Goal: Check status: Check status

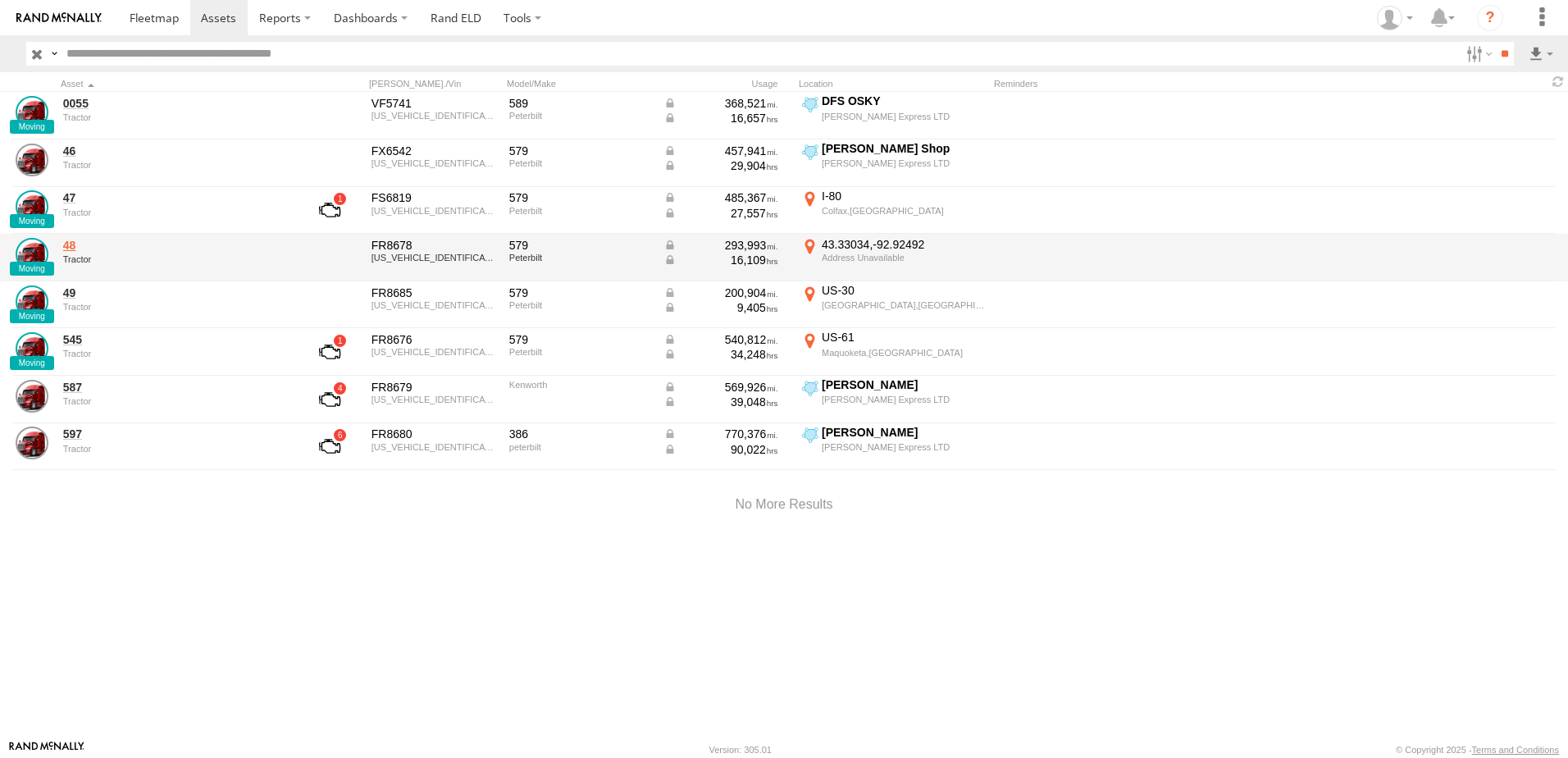
click at [79, 245] on link "48" at bounding box center [175, 245] width 224 height 15
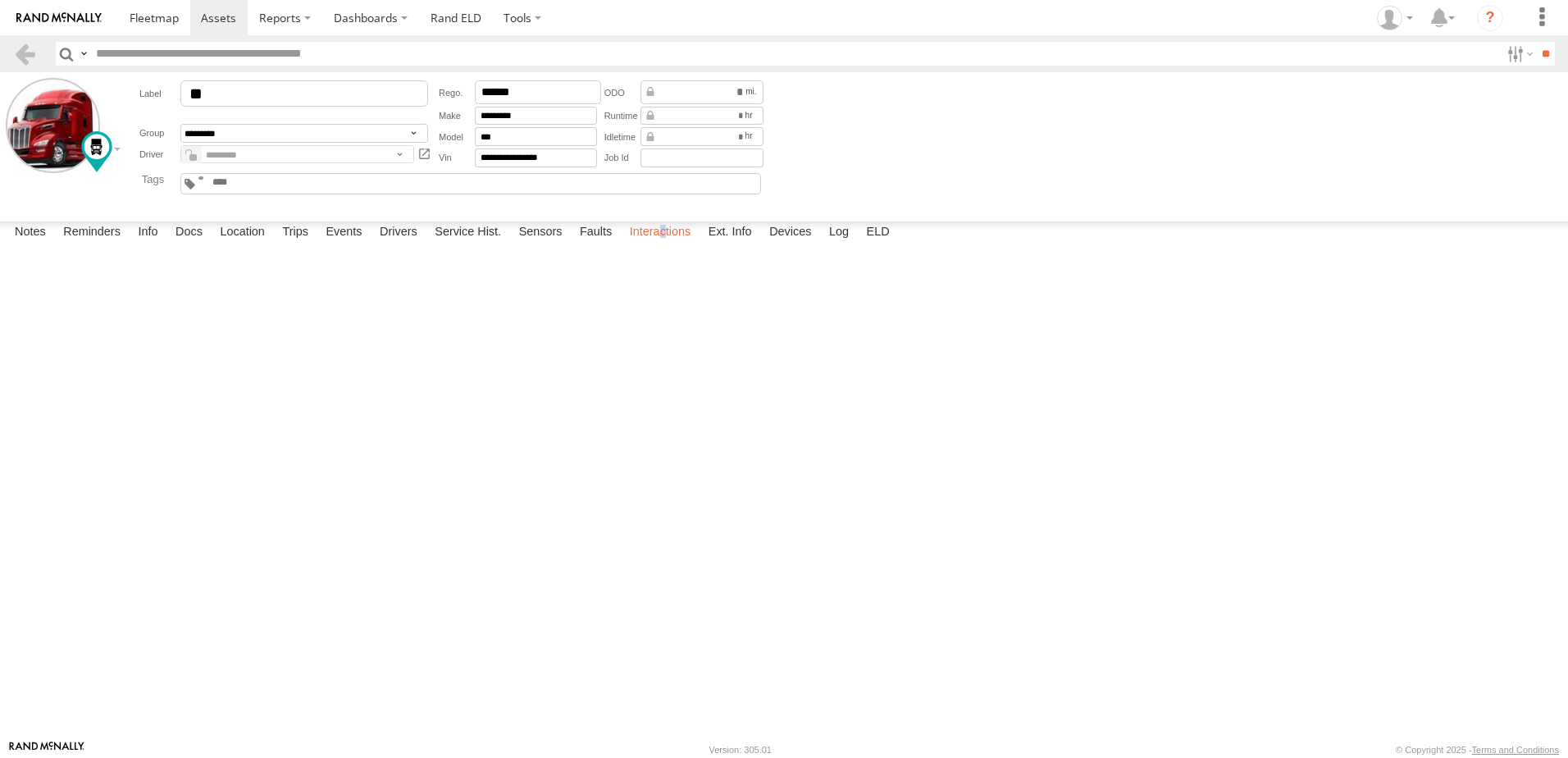
click at [666, 244] on label "Interactions" at bounding box center [661, 233] width 78 height 23
drag, startPoint x: 666, startPoint y: 723, endPoint x: 641, endPoint y: 719, distance: 25.3
click at [641, 244] on label "Interactions" at bounding box center [661, 233] width 78 height 23
click at [249, 244] on label "Location" at bounding box center [242, 233] width 62 height 23
click at [151, 13] on span at bounding box center [154, 17] width 49 height 15
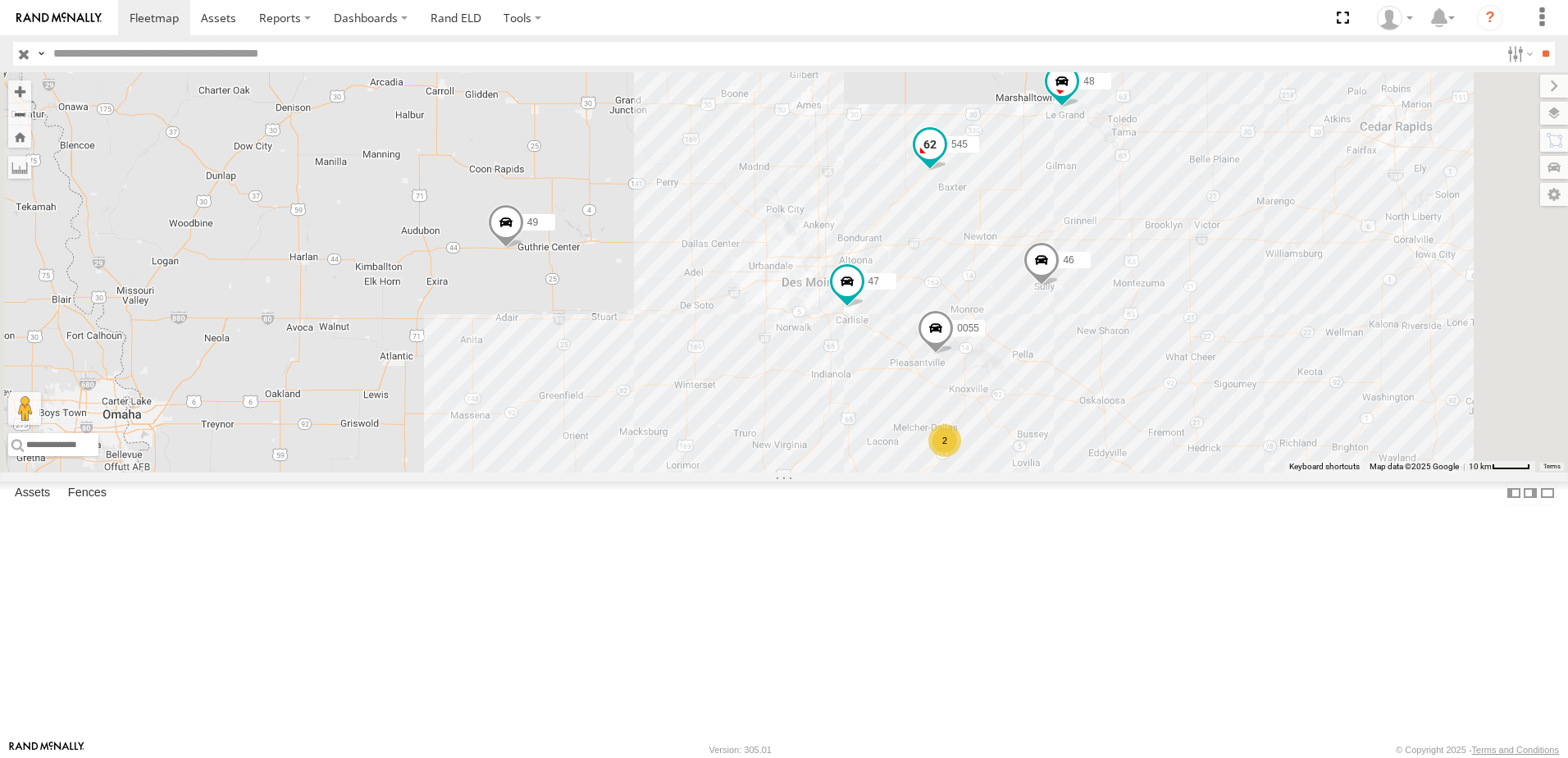
click at [945, 160] on span at bounding box center [929, 145] width 29 height 29
click at [849, 152] on label at bounding box center [834, 147] width 29 height 11
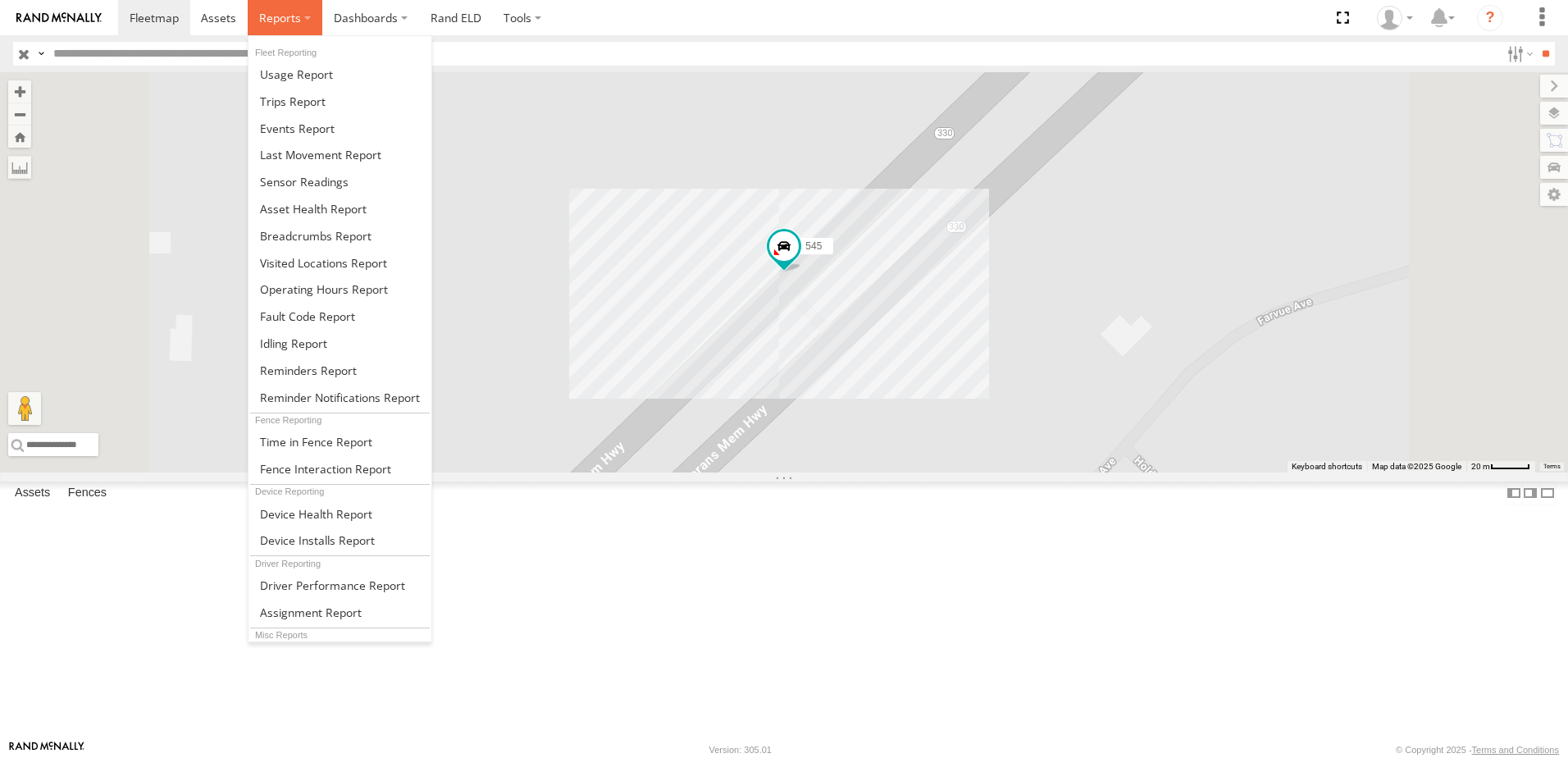
click at [284, 18] on span at bounding box center [280, 17] width 42 height 15
click at [329, 237] on span at bounding box center [316, 236] width 112 height 15
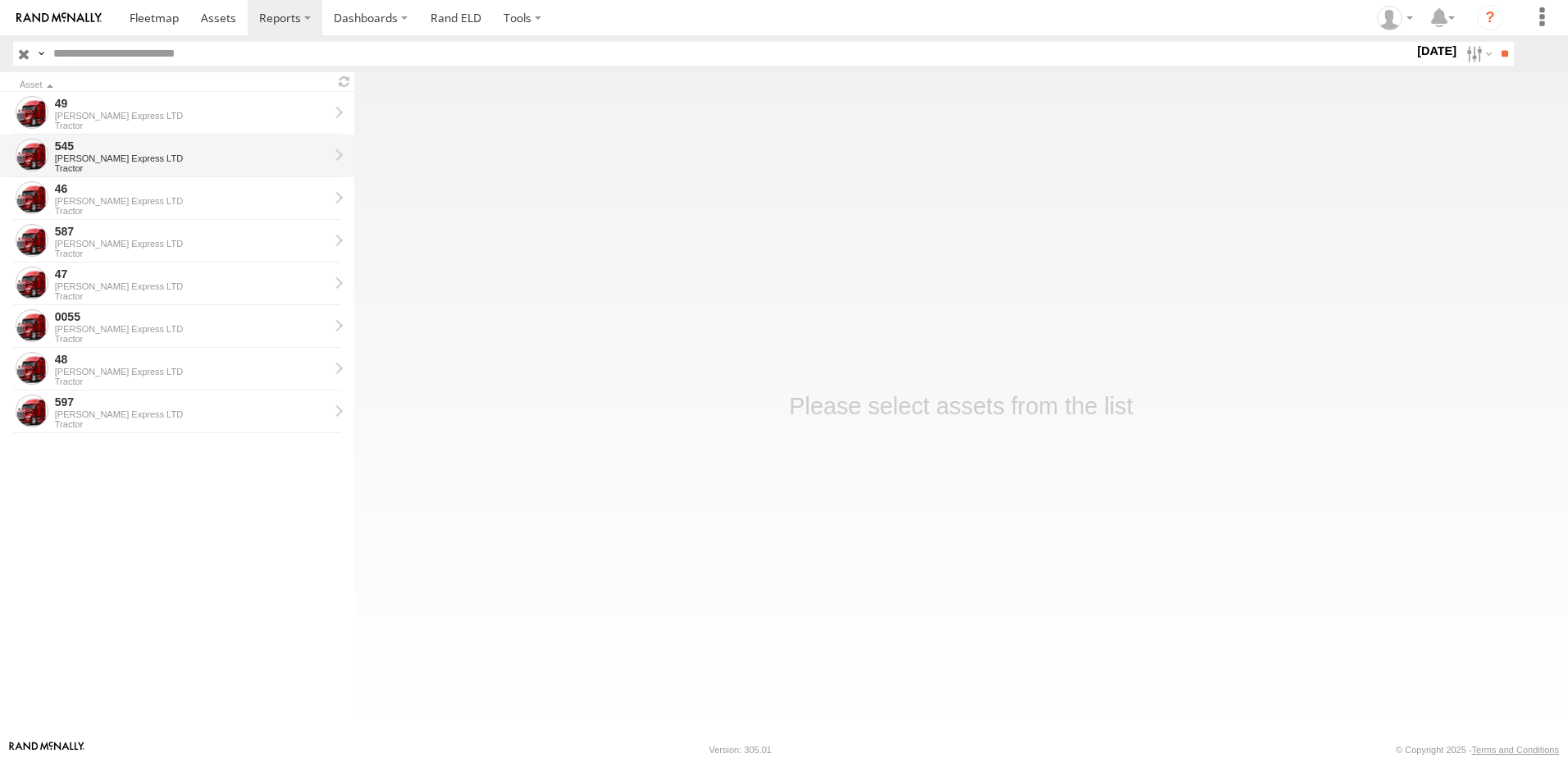
click at [83, 156] on div "[PERSON_NAME] Express LTD" at bounding box center [192, 158] width 274 height 9
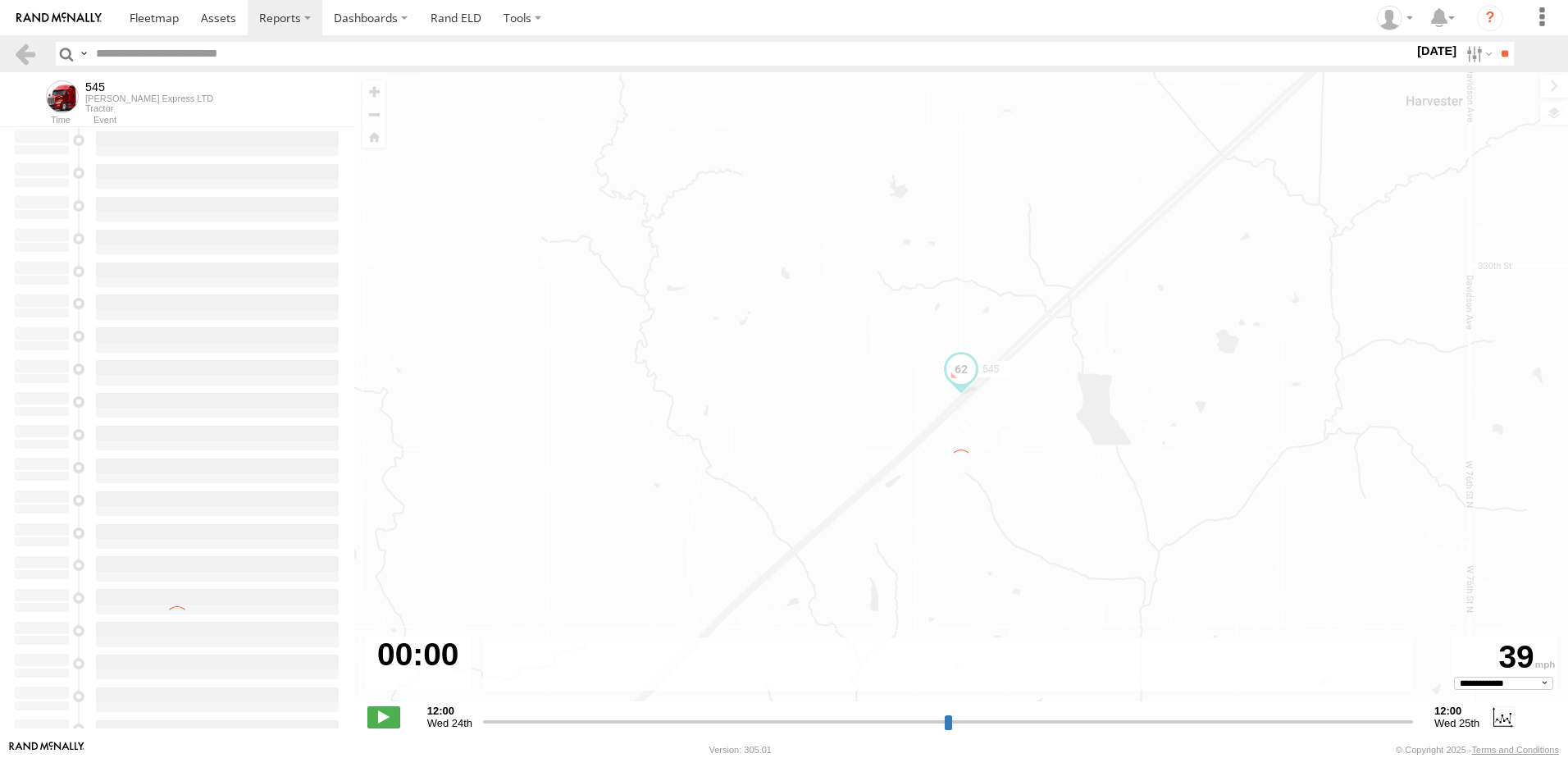
select select "**********"
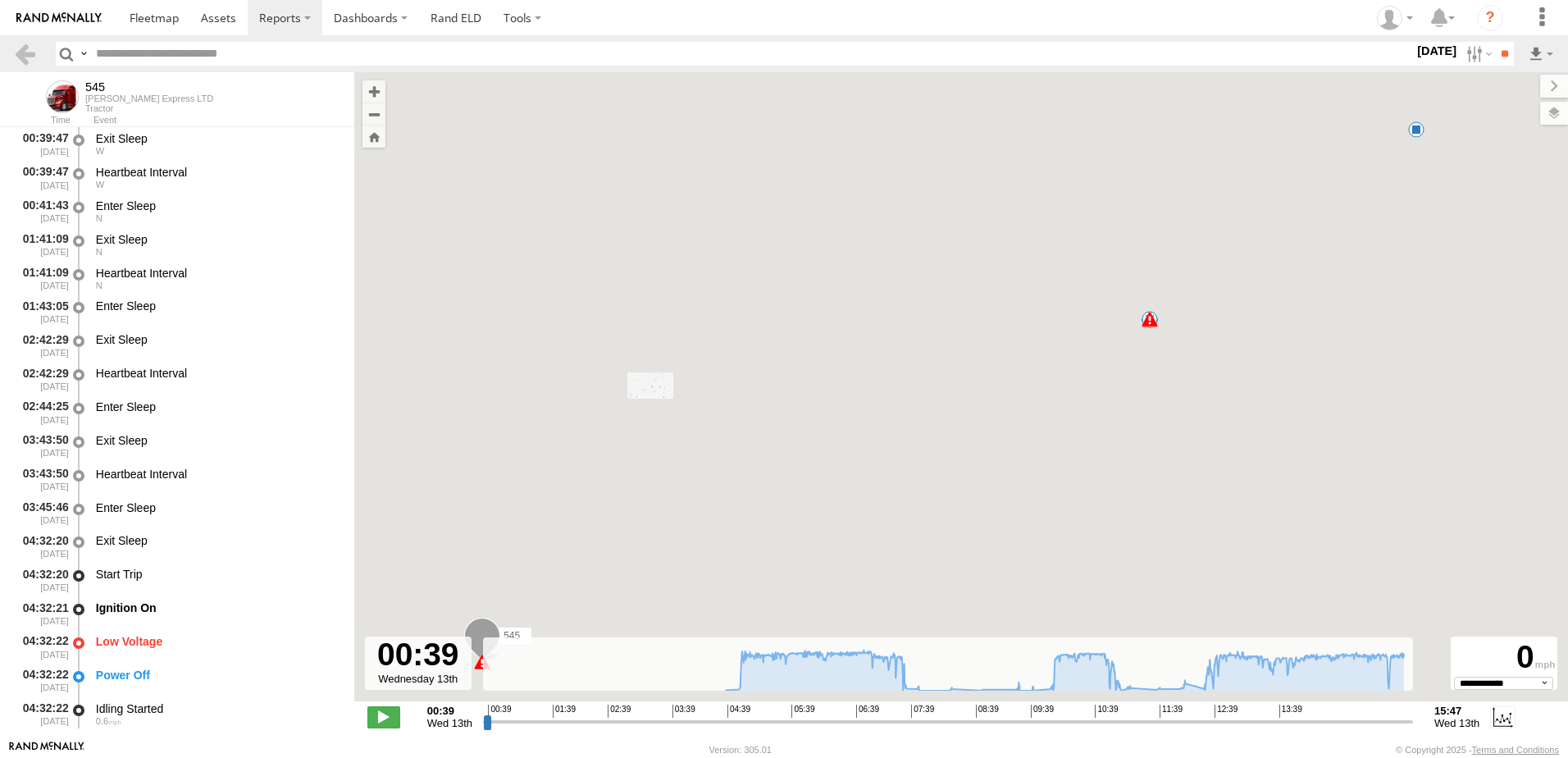
type input "**********"
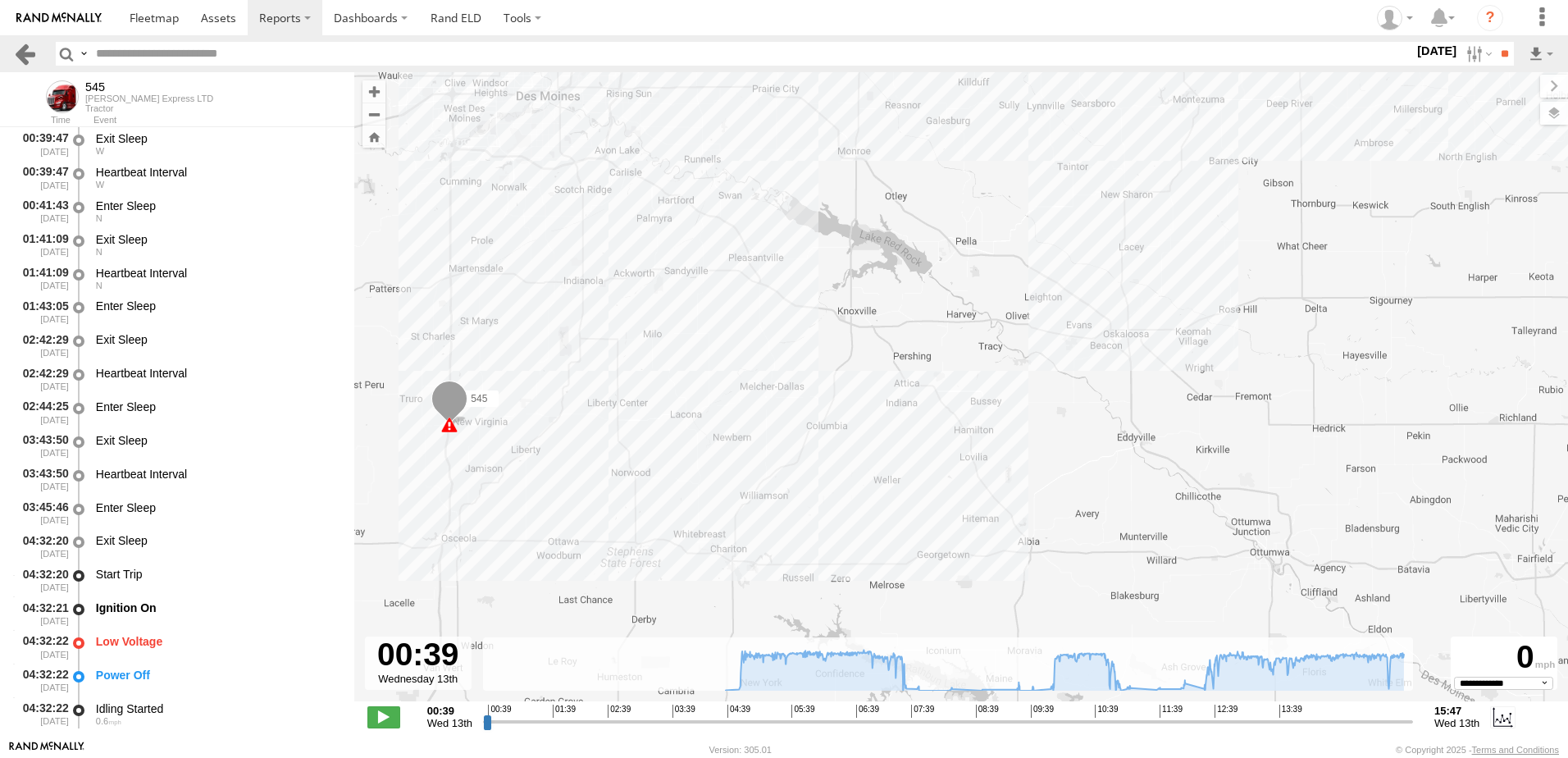
click at [27, 48] on link at bounding box center [25, 53] width 24 height 24
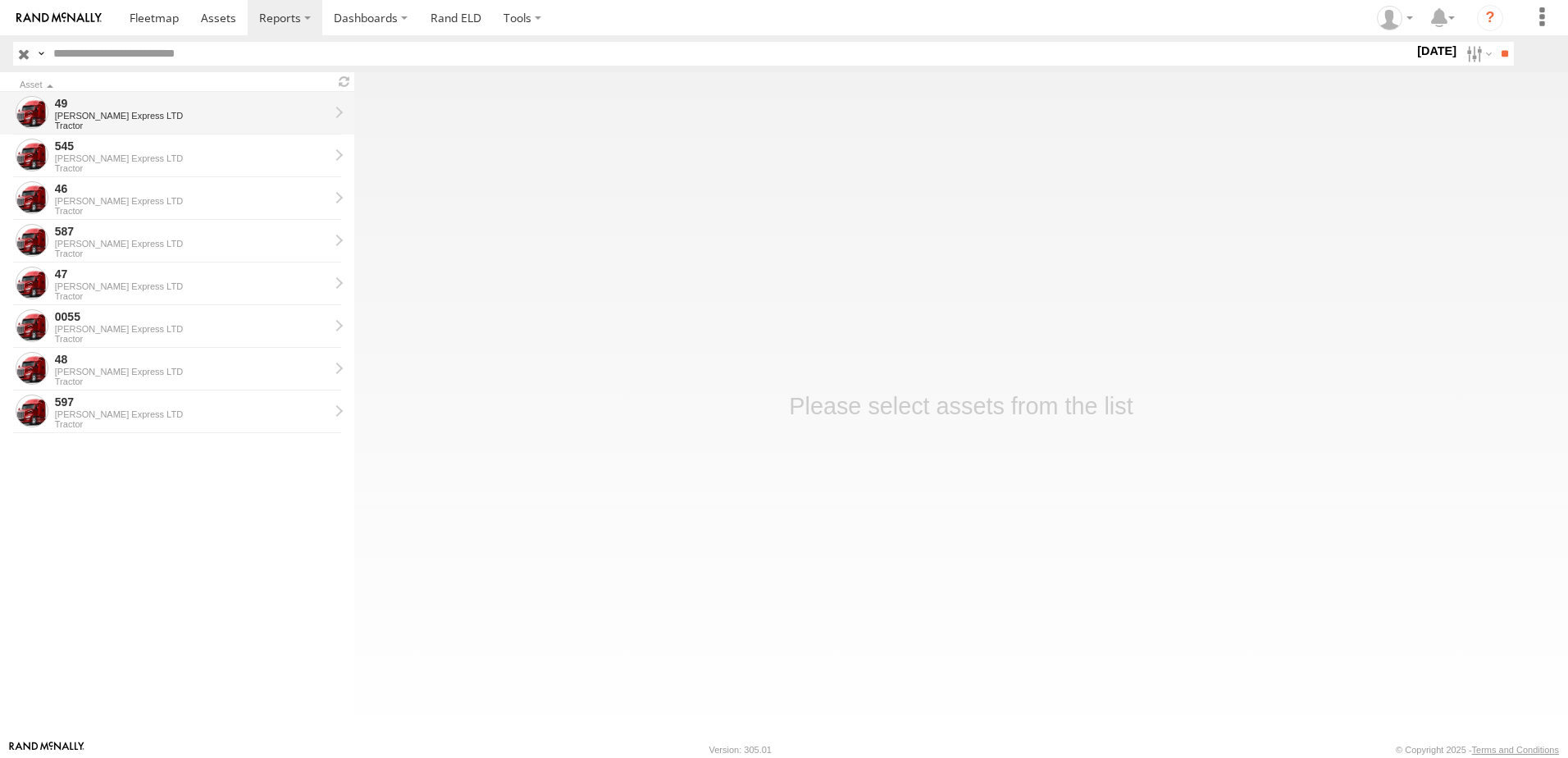
click at [62, 109] on div "49" at bounding box center [192, 103] width 274 height 15
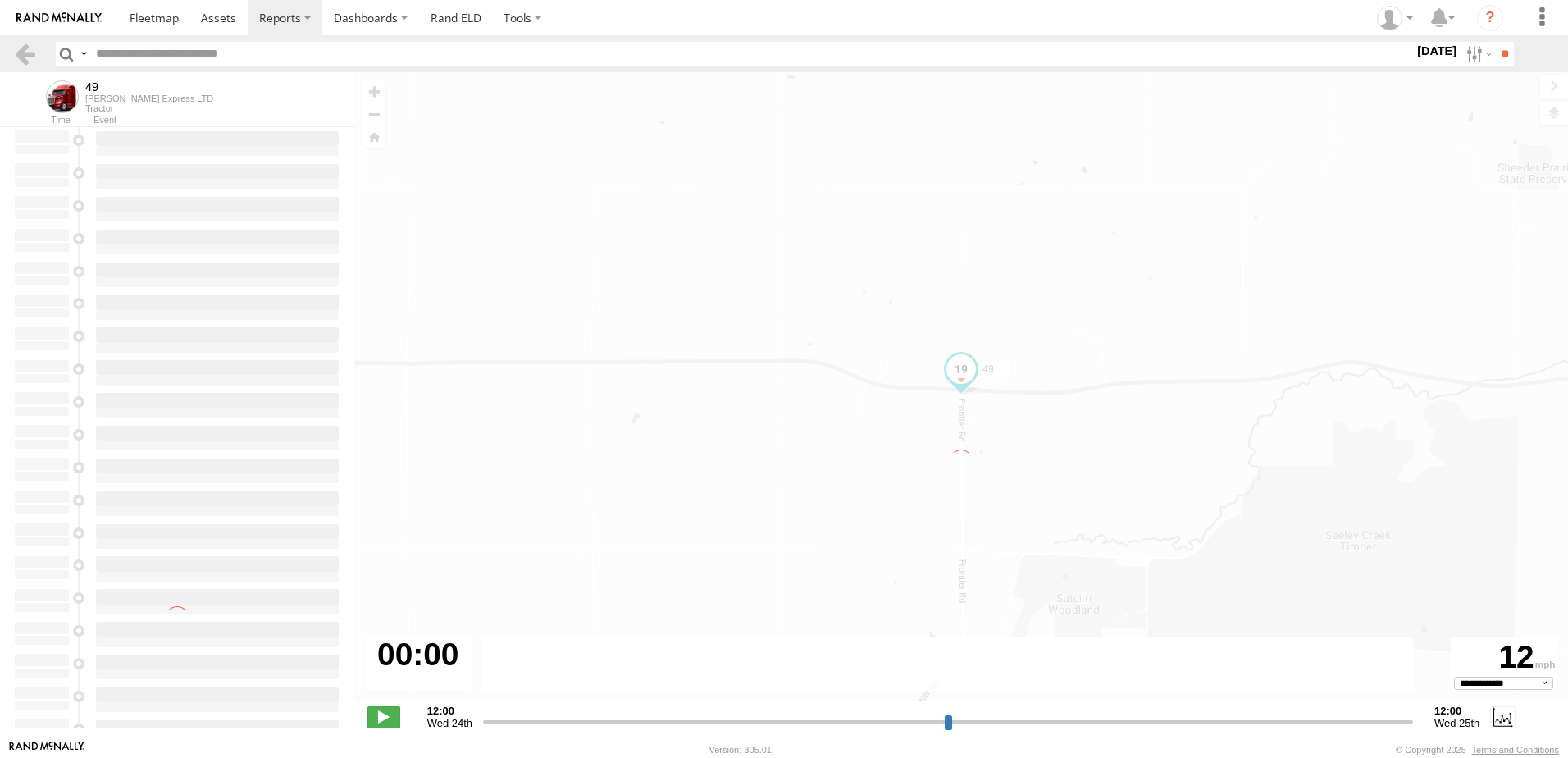
select select "**********"
type input "**********"
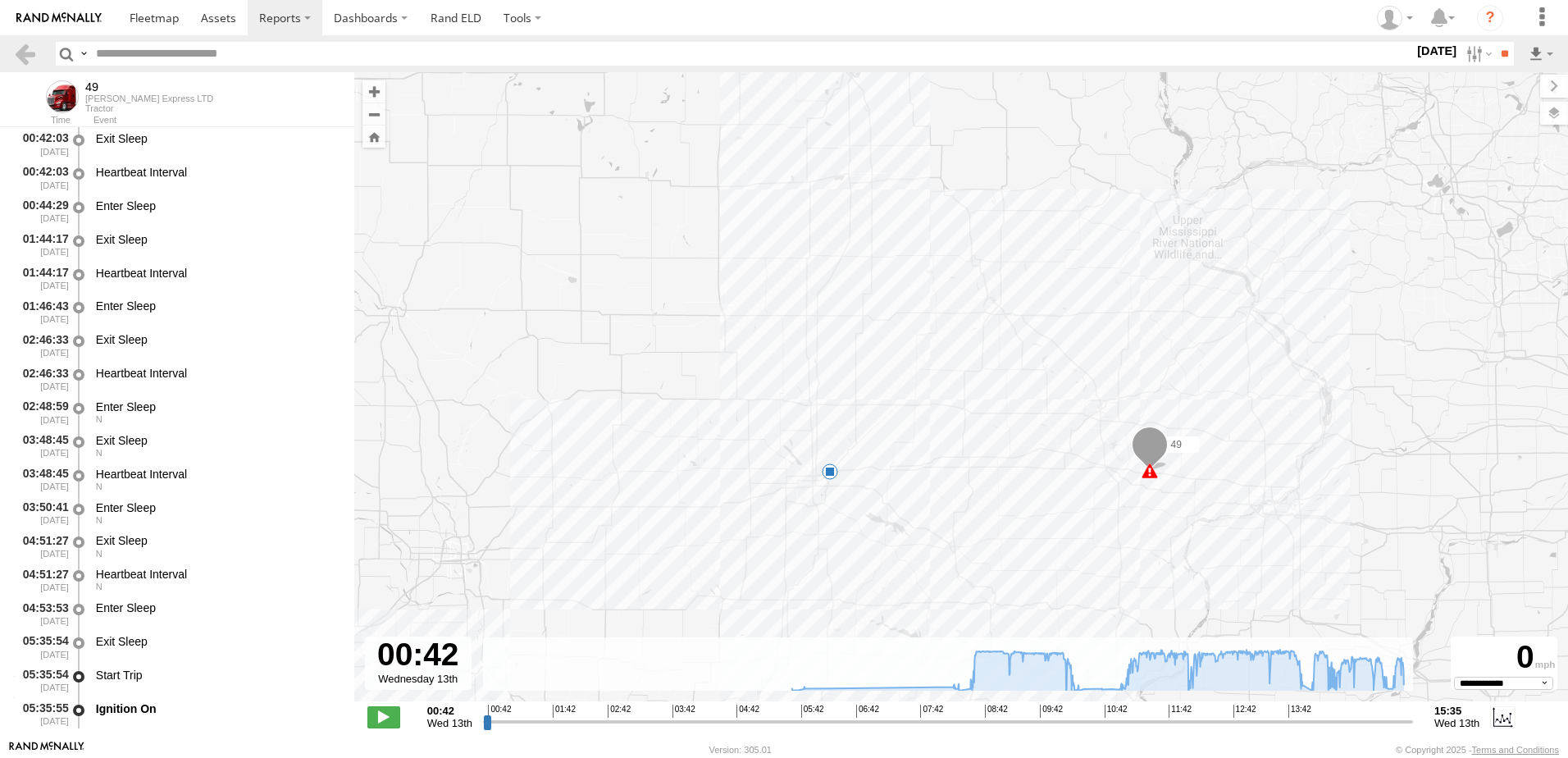
click at [828, 470] on span at bounding box center [830, 471] width 16 height 16
click at [678, 520] on div "49 07:24 Wed 13:57 Wed 13:57 Wed 13th Aug 2070 21st St NW Altoona" at bounding box center [960, 395] width 1214 height 646
click at [215, 16] on span at bounding box center [218, 17] width 35 height 15
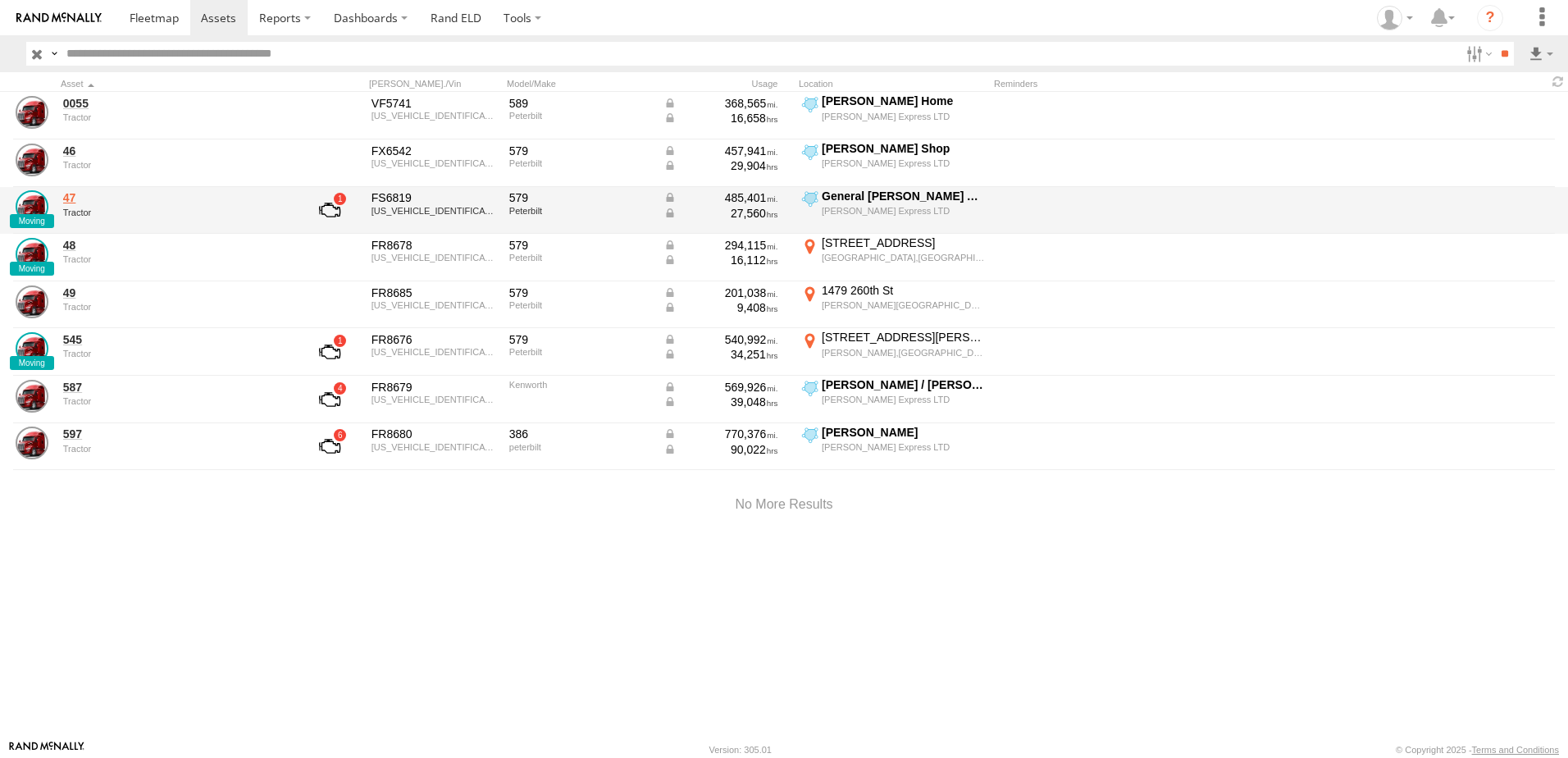
click at [71, 200] on link "47" at bounding box center [175, 198] width 224 height 15
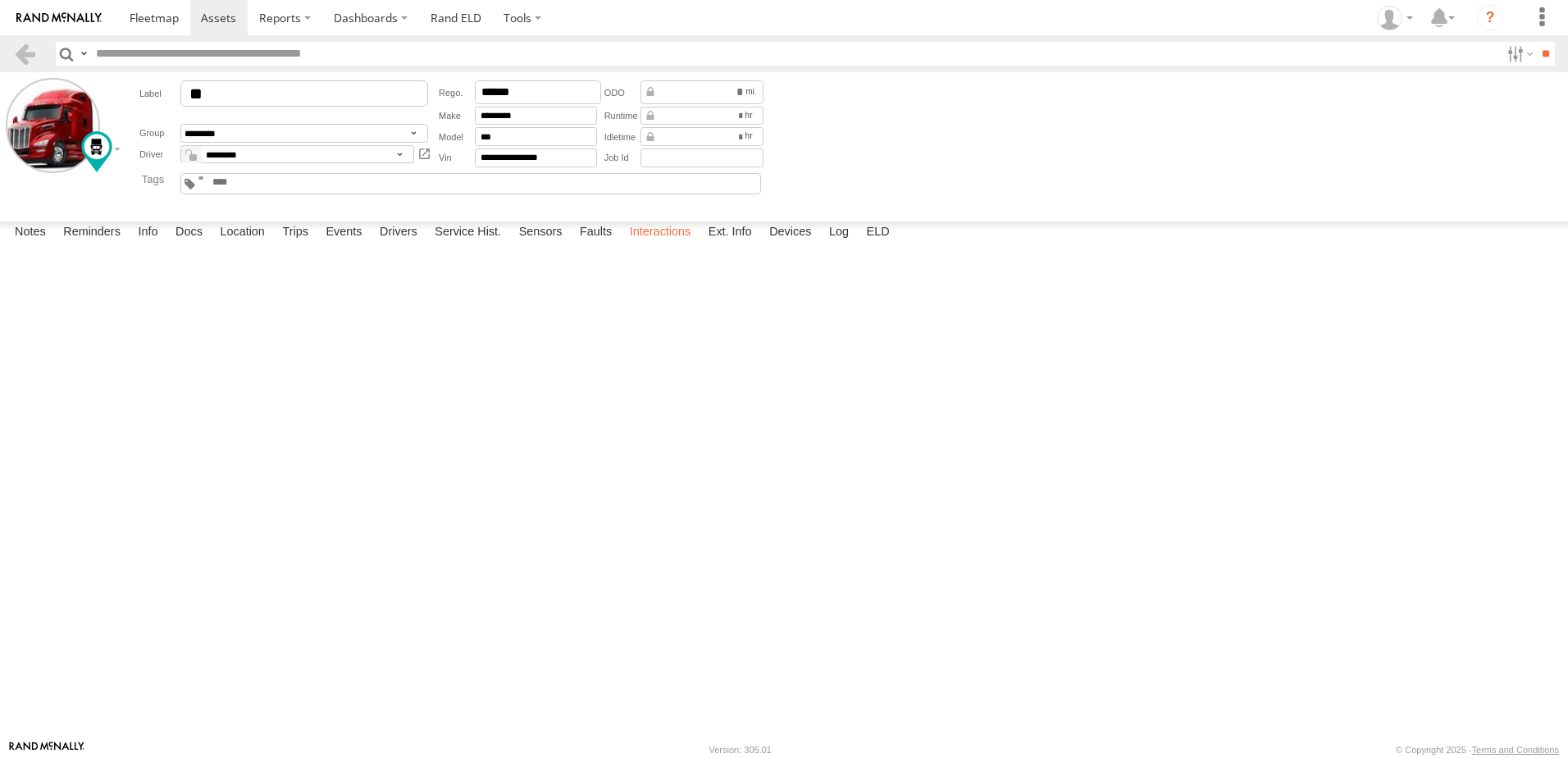
click at [666, 244] on label "Interactions" at bounding box center [661, 233] width 78 height 23
click at [21, 56] on link at bounding box center [25, 53] width 24 height 24
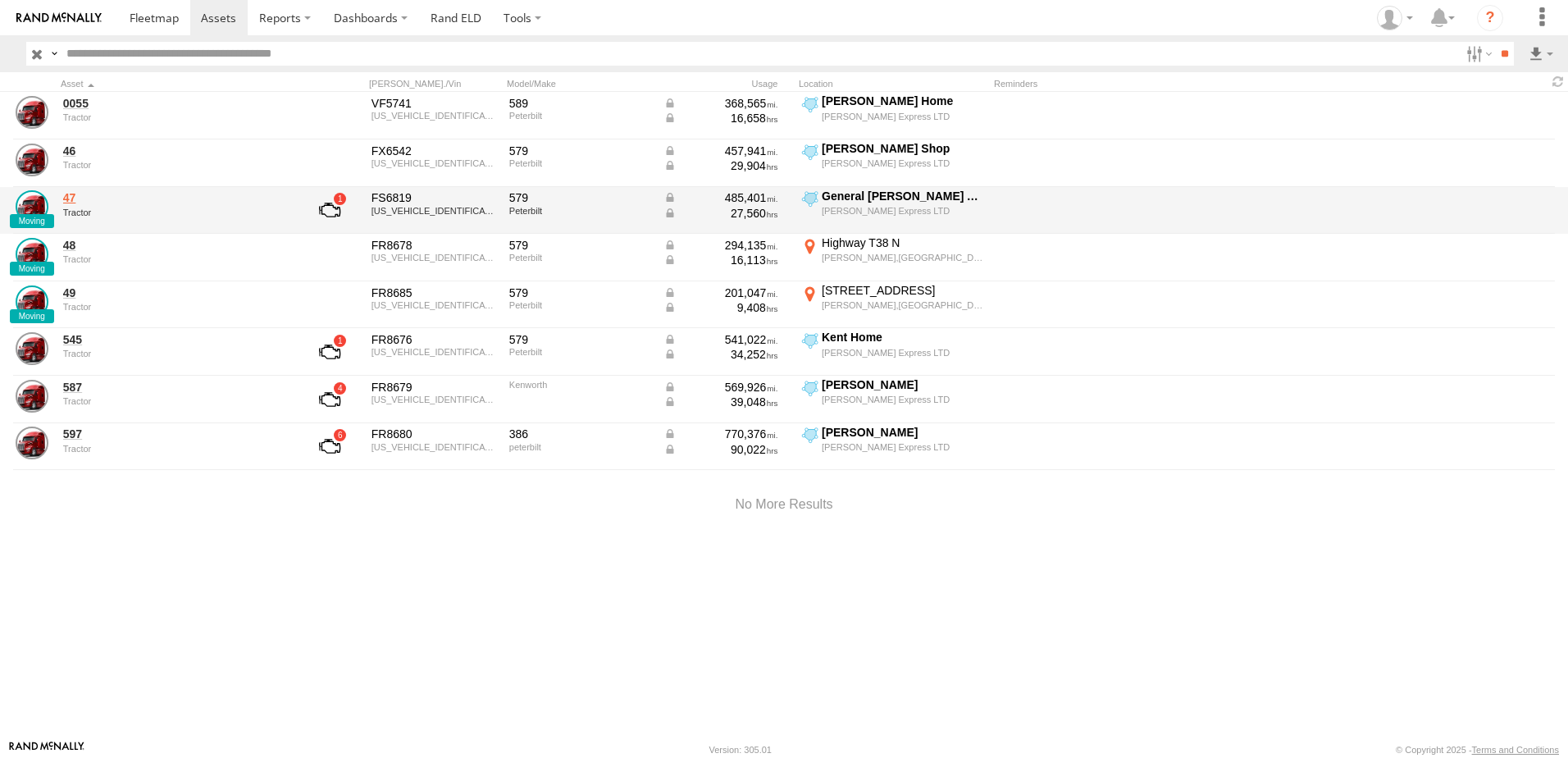
click at [70, 199] on link "47" at bounding box center [175, 198] width 224 height 15
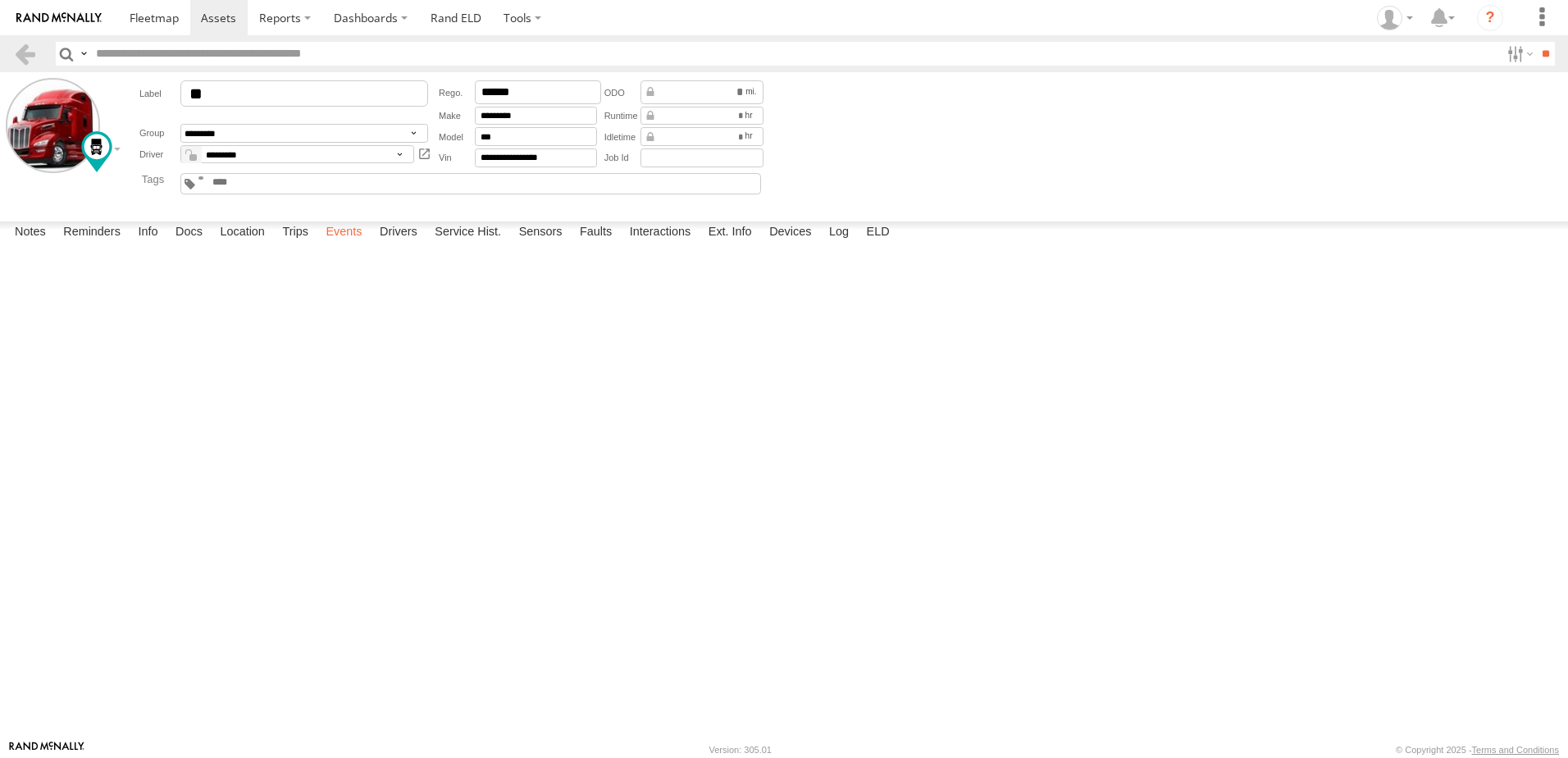
click at [350, 244] on label "Events" at bounding box center [343, 233] width 52 height 23
click at [255, 244] on label "Location" at bounding box center [242, 233] width 62 height 23
click at [349, 244] on label "Events" at bounding box center [343, 233] width 52 height 23
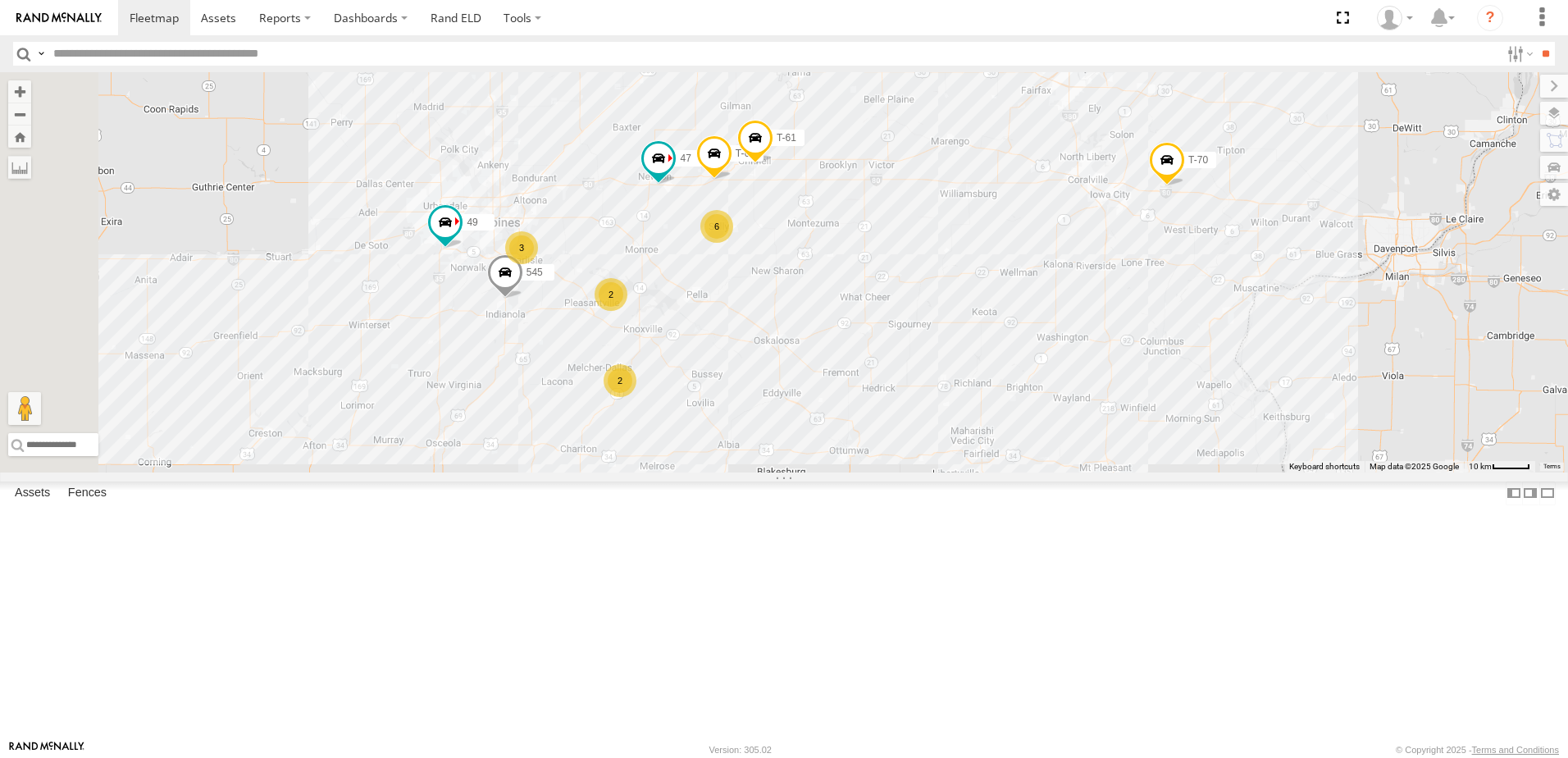
click at [0, 0] on div "47" at bounding box center [0, 0] width 0 height 0
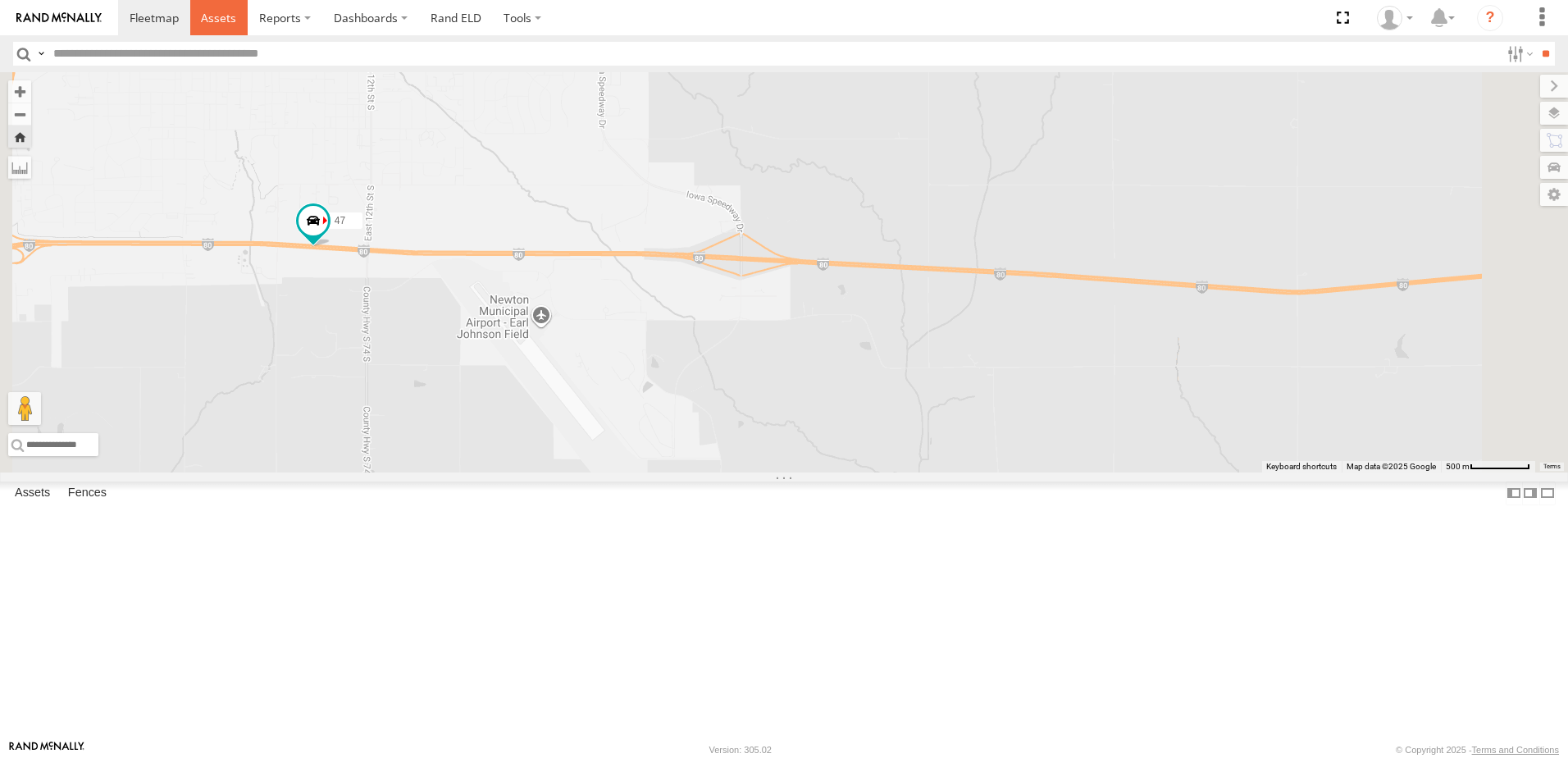
click at [203, 9] on span at bounding box center [218, 17] width 35 height 15
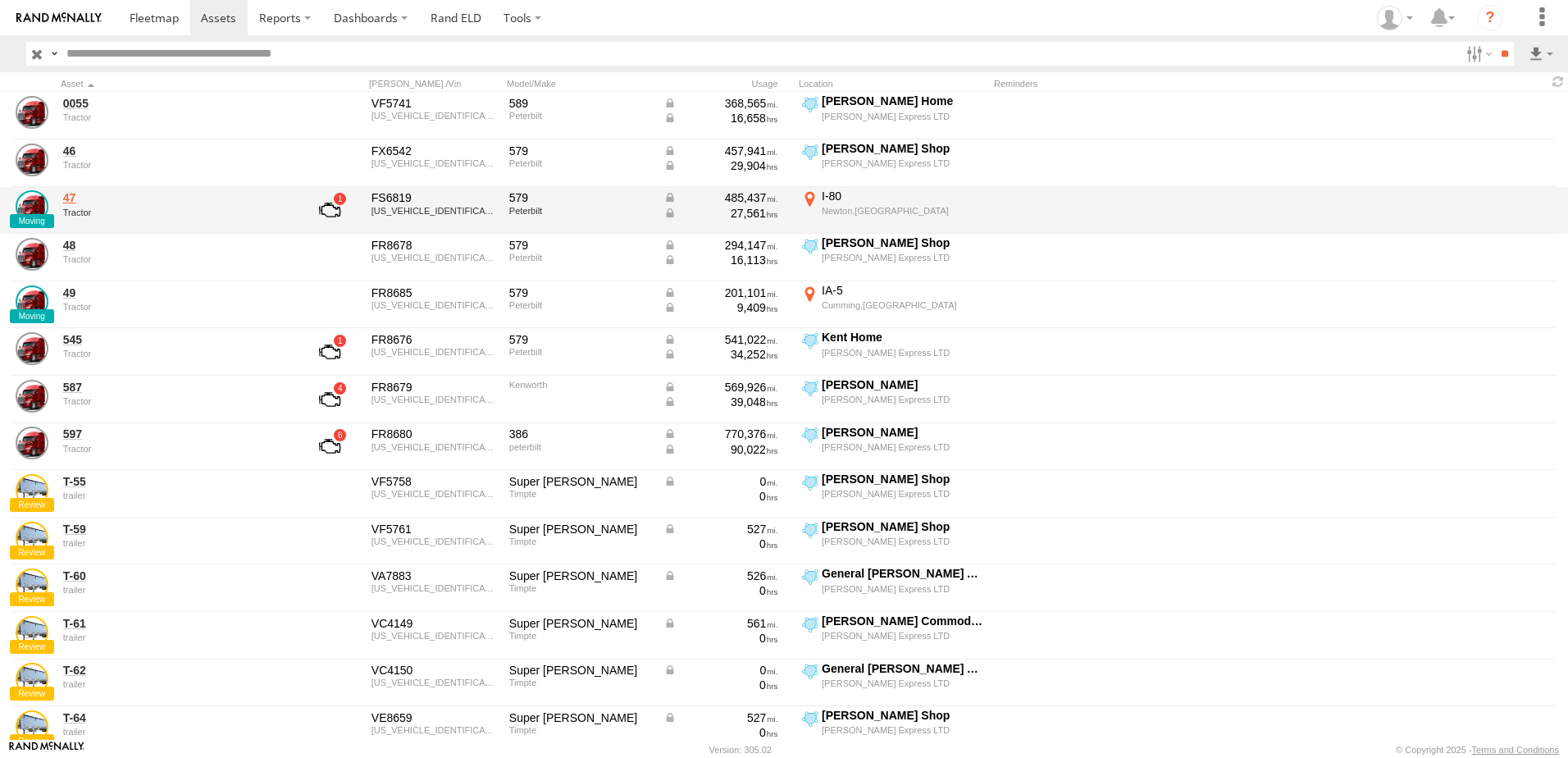
click at [65, 197] on link "47" at bounding box center [175, 198] width 224 height 15
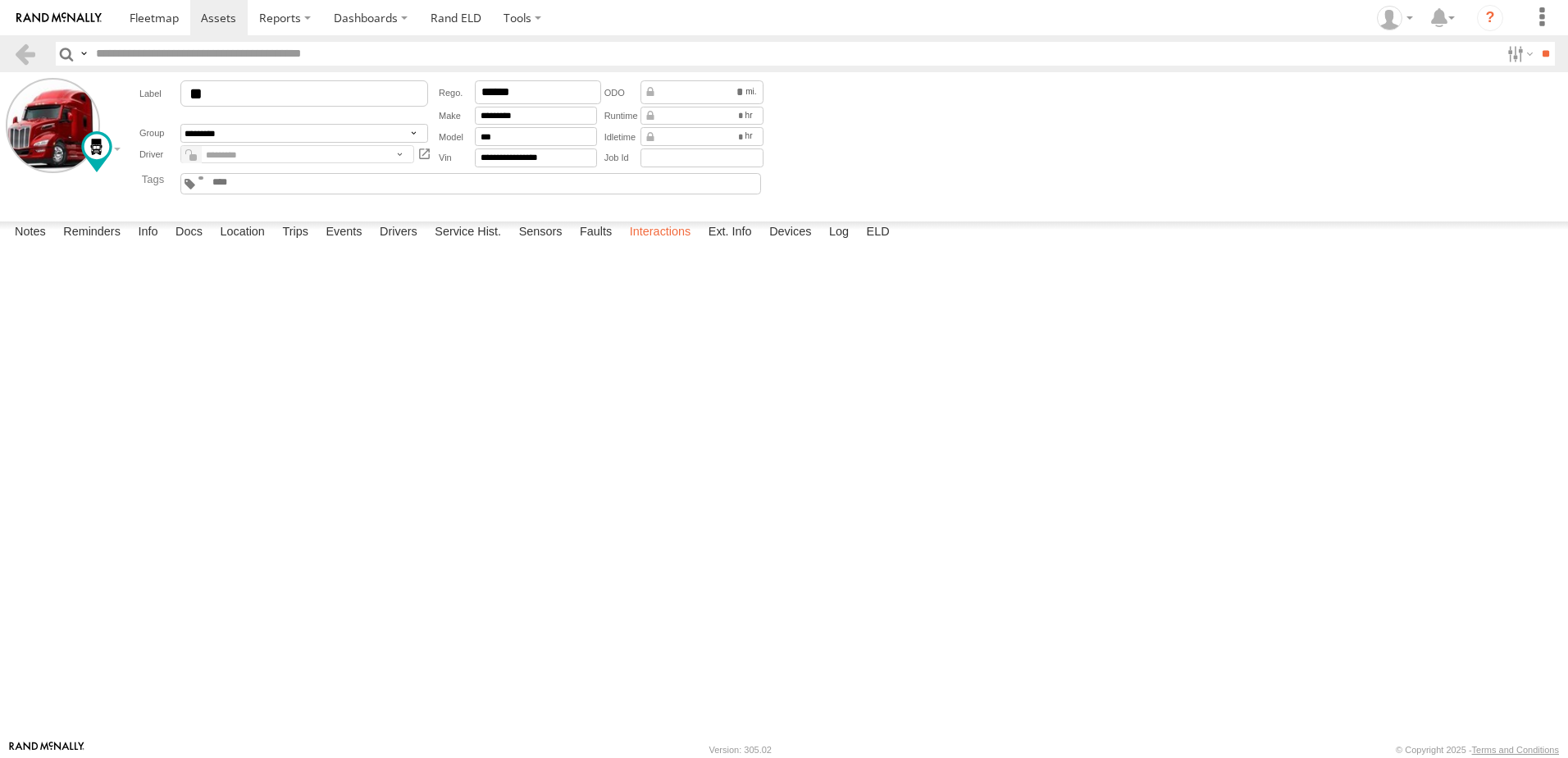
click at [678, 244] on label "Interactions" at bounding box center [661, 233] width 78 height 23
click at [26, 51] on link at bounding box center [25, 53] width 24 height 24
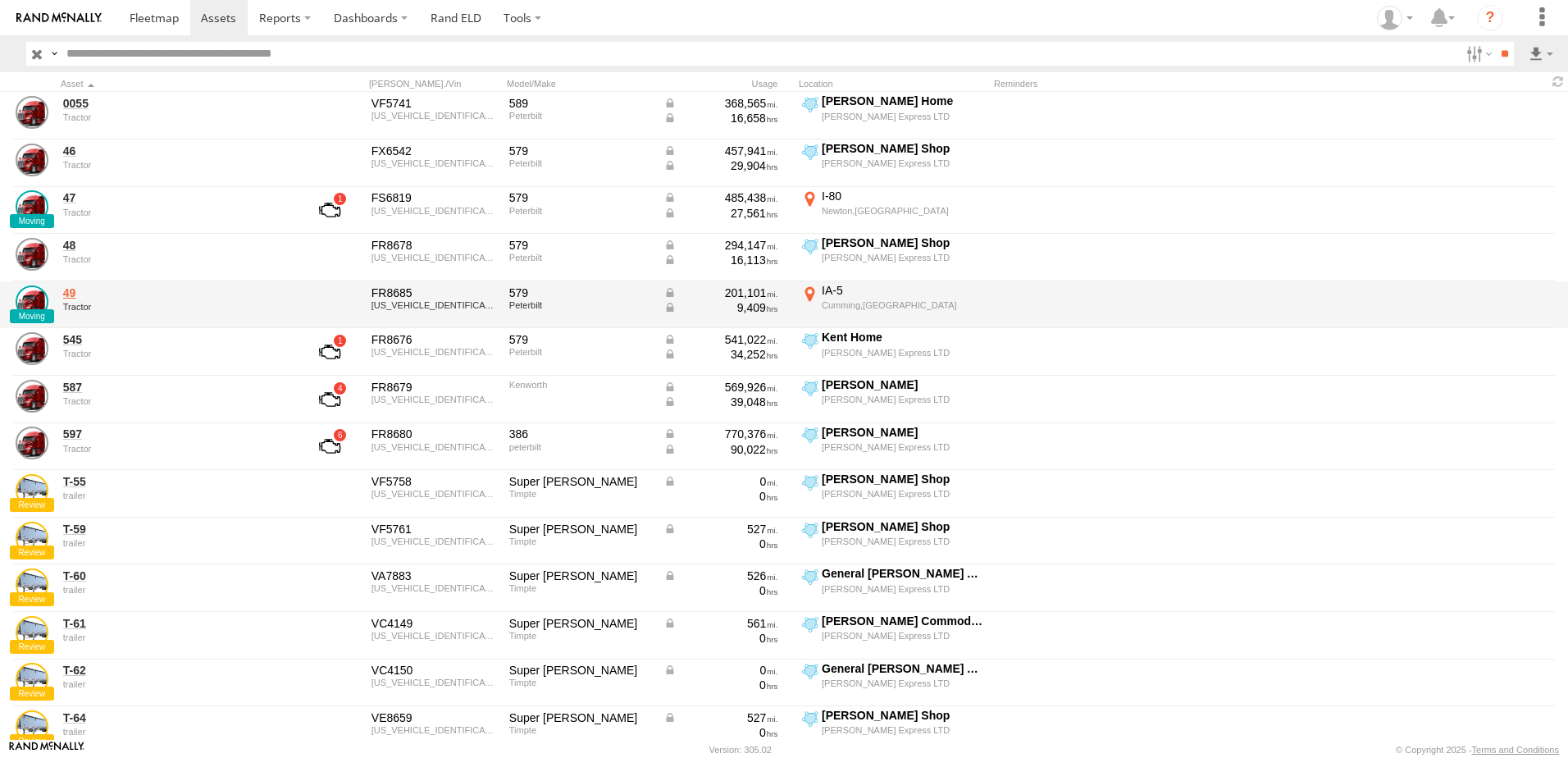
click at [71, 294] on link "49" at bounding box center [175, 293] width 224 height 15
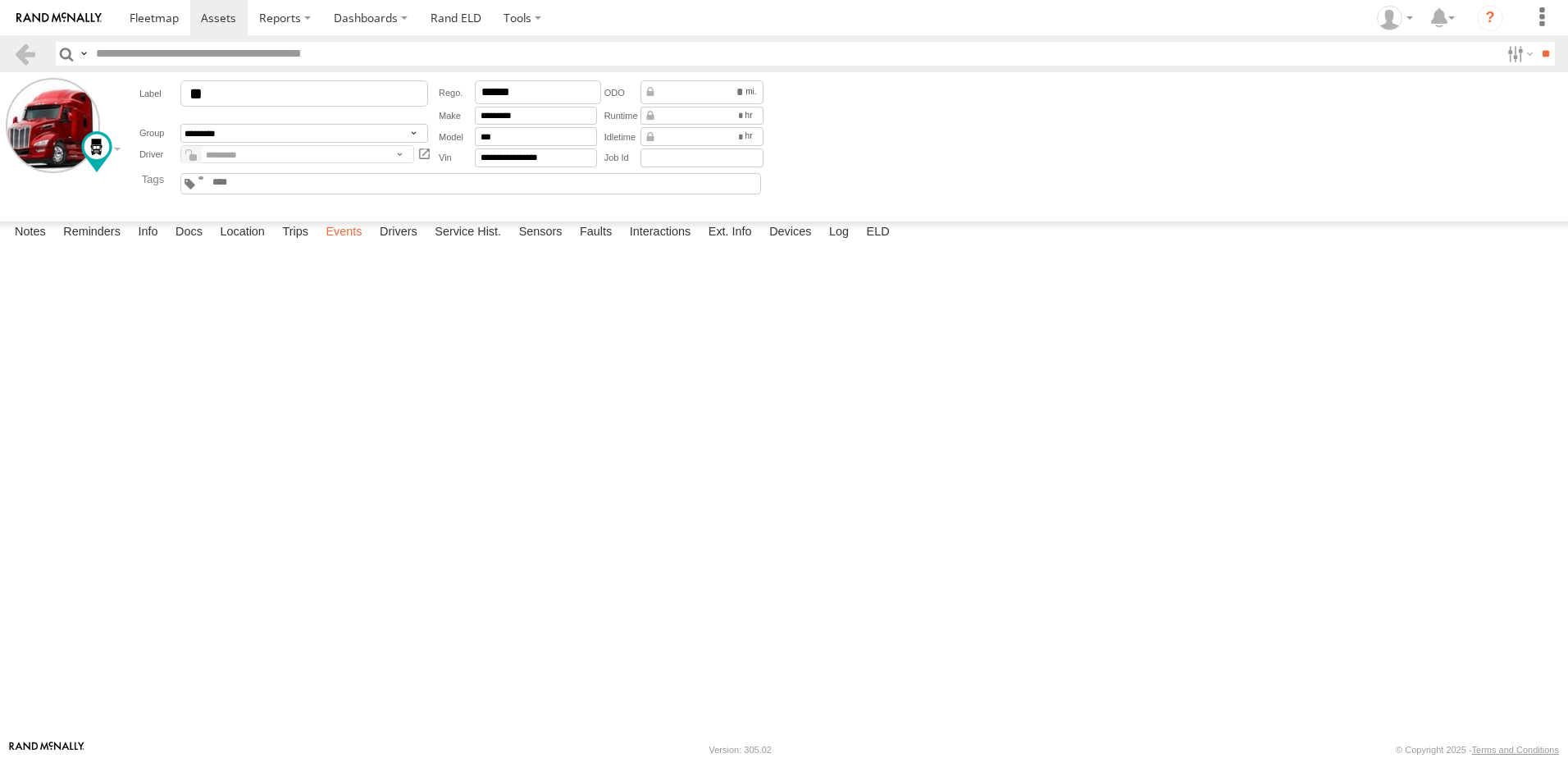
click at [350, 244] on label "Events" at bounding box center [343, 233] width 52 height 23
